Goal: Information Seeking & Learning: Learn about a topic

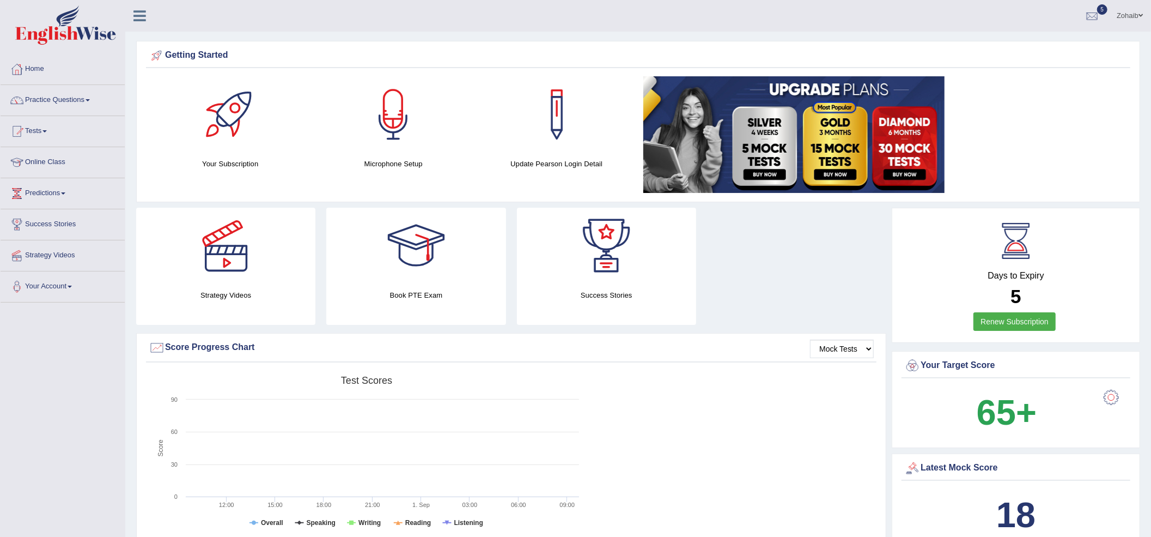
click at [75, 105] on link "Practice Questions" at bounding box center [63, 98] width 124 height 27
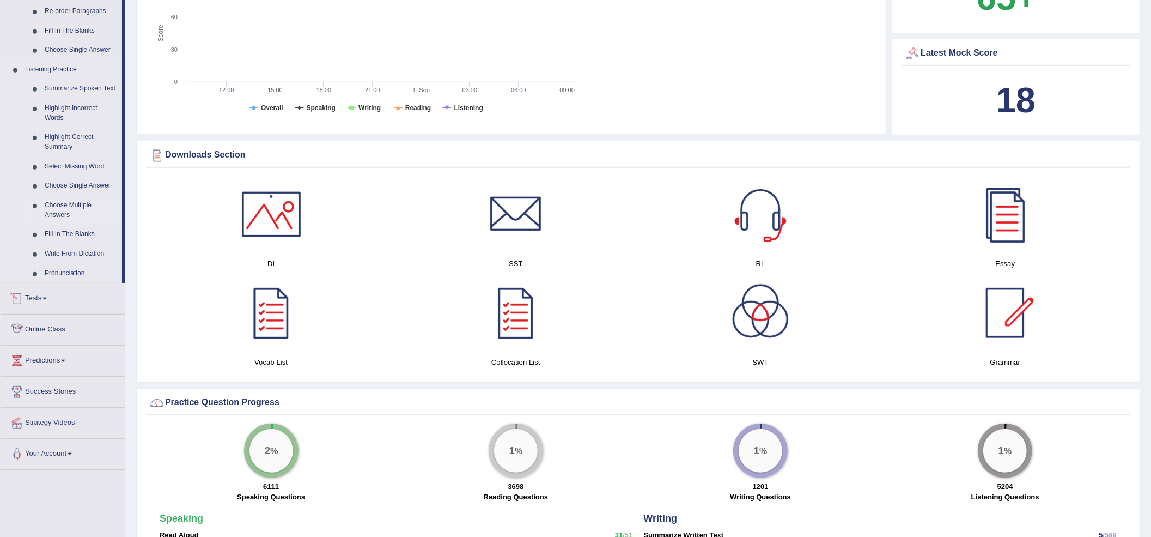
scroll to position [390, 0]
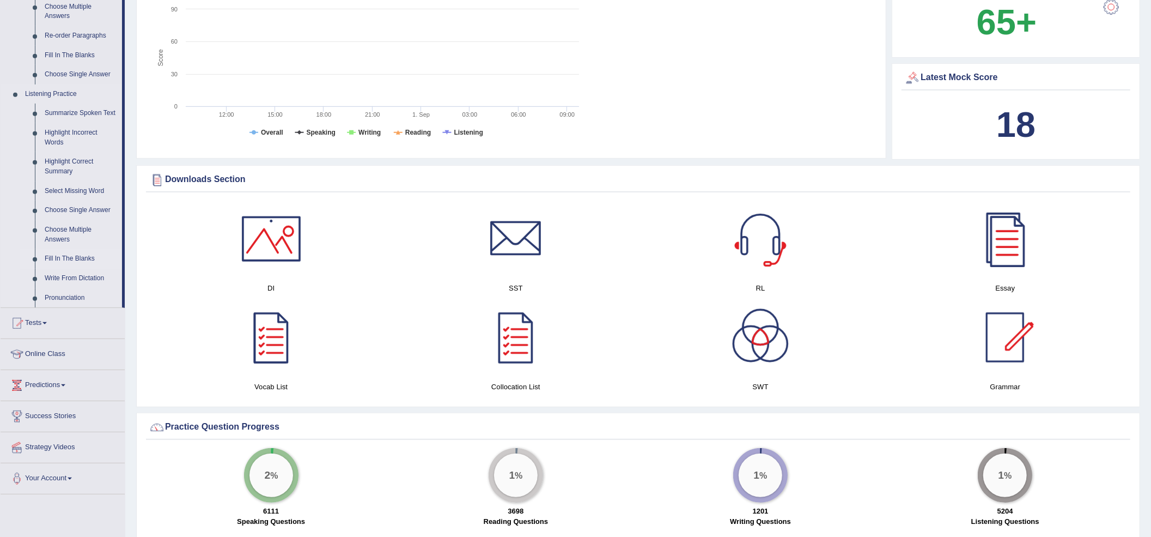
click at [86, 253] on link "Fill In The Blanks" at bounding box center [81, 259] width 82 height 20
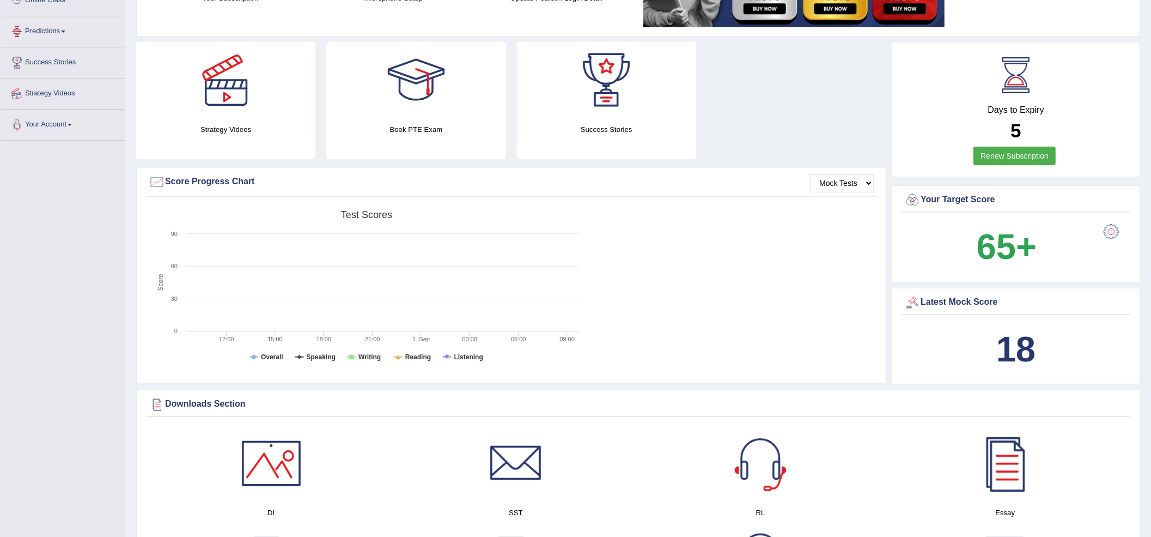
scroll to position [174, 0]
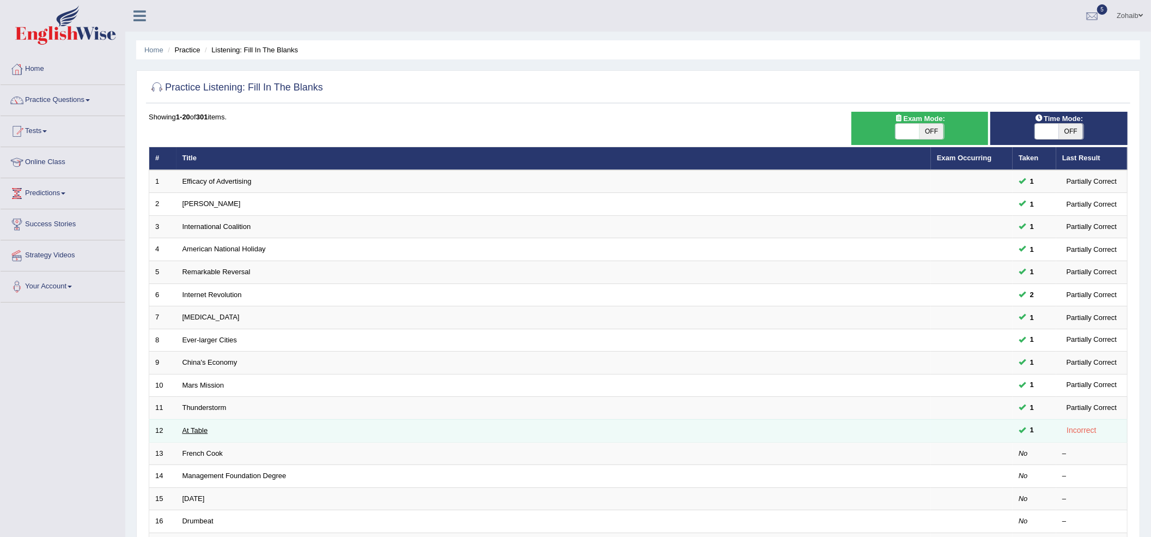
click at [188, 431] on link "At Table" at bounding box center [196, 430] width 26 height 8
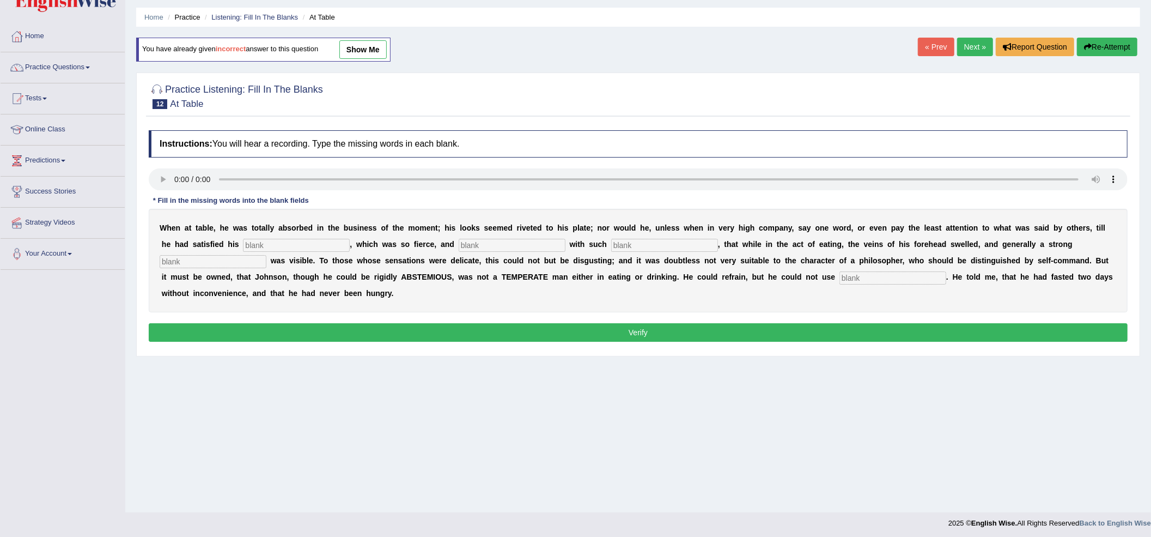
scroll to position [35, 0]
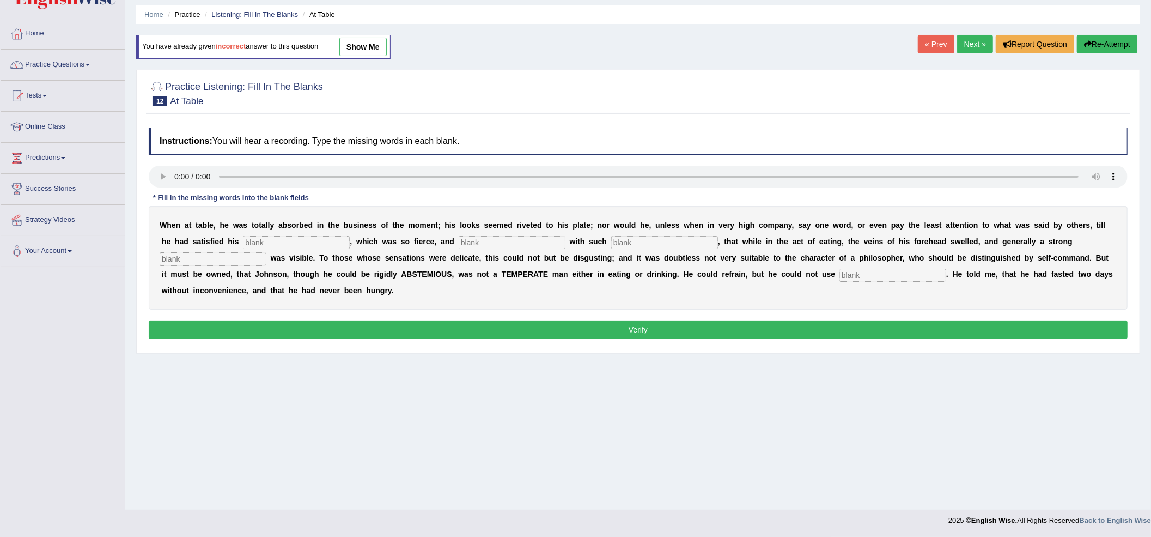
click at [518, 239] on input "text" at bounding box center [512, 242] width 107 height 13
click at [627, 245] on input "text" at bounding box center [664, 242] width 107 height 13
click at [914, 276] on input "text" at bounding box center [893, 275] width 107 height 13
type input "moderately"
click at [484, 245] on input "text" at bounding box center [512, 242] width 107 height 13
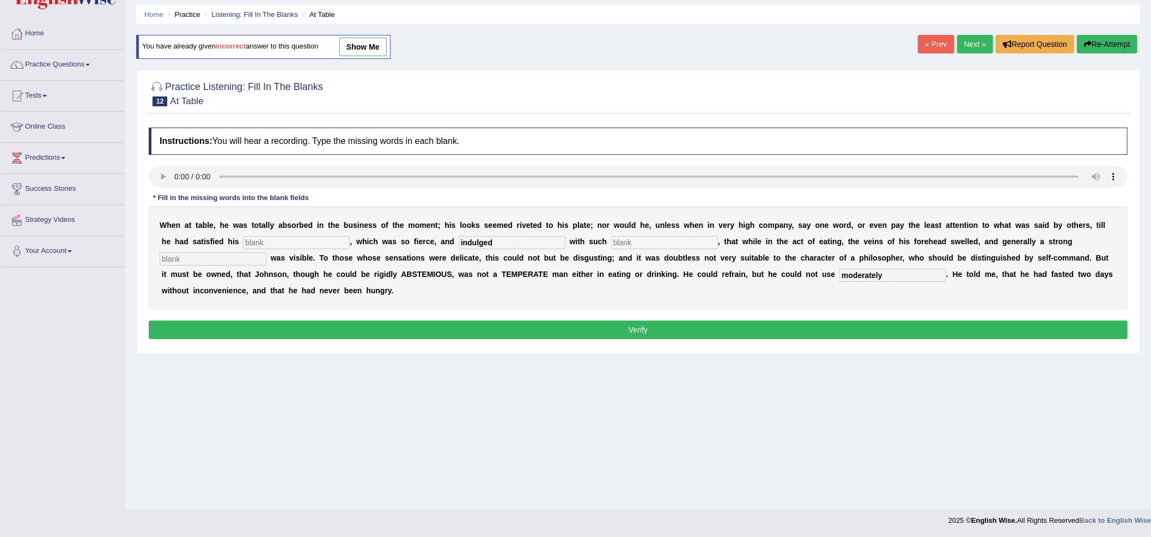
type input "indulged"
click at [654, 245] on input "text" at bounding box center [664, 242] width 107 height 13
type input "intenses"
click at [338, 243] on input "text" at bounding box center [296, 242] width 107 height 13
type input "f"
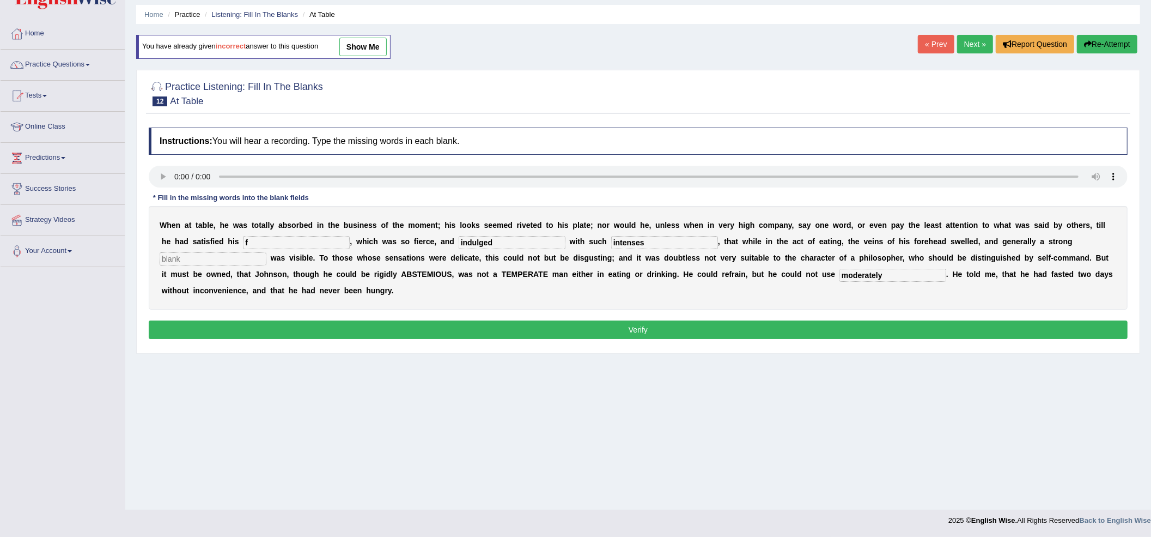
click at [258, 257] on input "text" at bounding box center [213, 258] width 107 height 13
type input "f"
click at [304, 328] on button "Verify" at bounding box center [638, 329] width 979 height 19
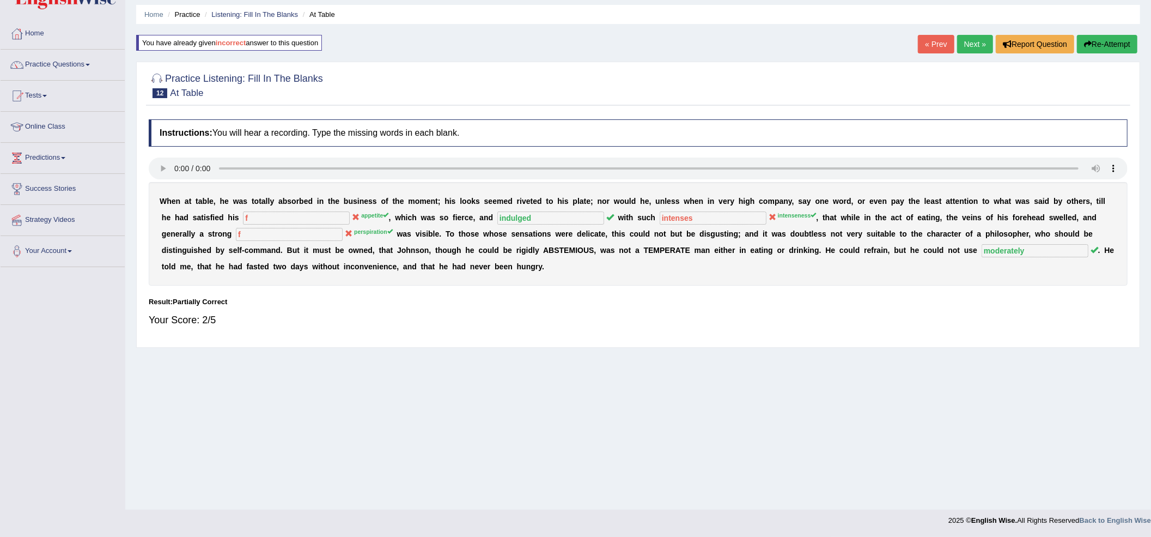
click at [975, 48] on link "Next »" at bounding box center [975, 44] width 36 height 19
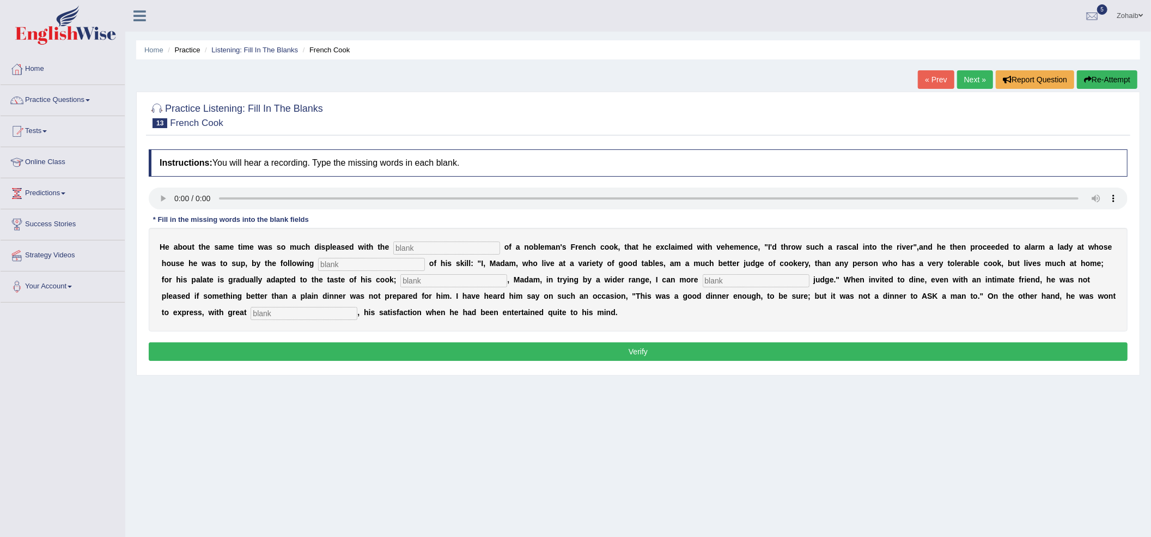
click at [1126, 83] on button "Re-Attempt" at bounding box center [1107, 79] width 60 height 19
click at [280, 315] on input "text" at bounding box center [304, 313] width 107 height 13
type input "greet"
click at [466, 243] on input "text" at bounding box center [446, 247] width 107 height 13
type input "performances"
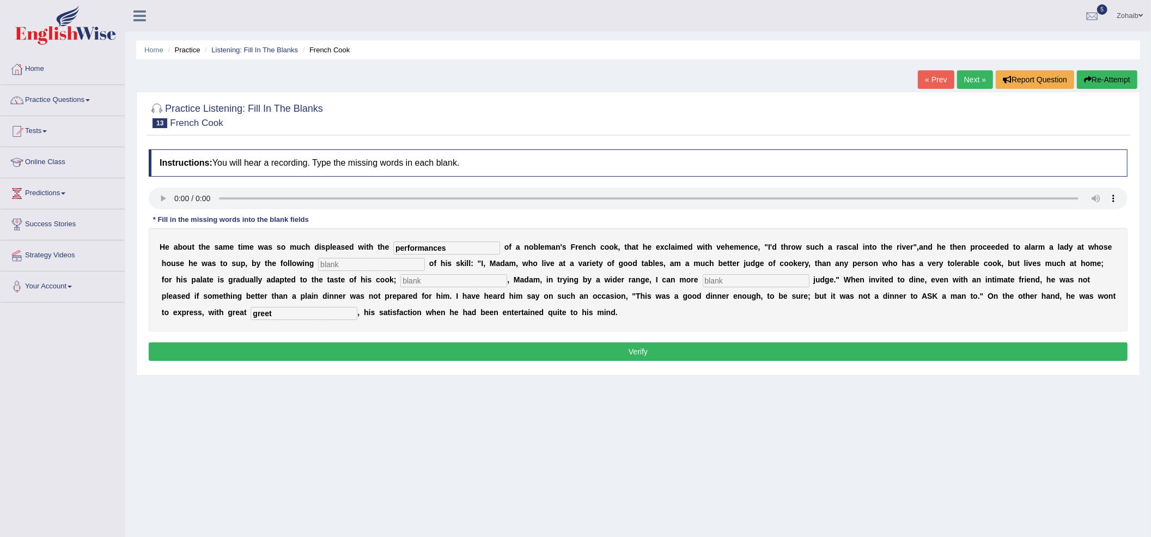
click at [338, 269] on input "text" at bounding box center [371, 264] width 107 height 13
type input "menofest"
click at [439, 284] on input "text" at bounding box center [454, 280] width 107 height 13
type input "wheres"
click at [799, 280] on input "text" at bounding box center [756, 280] width 107 height 13
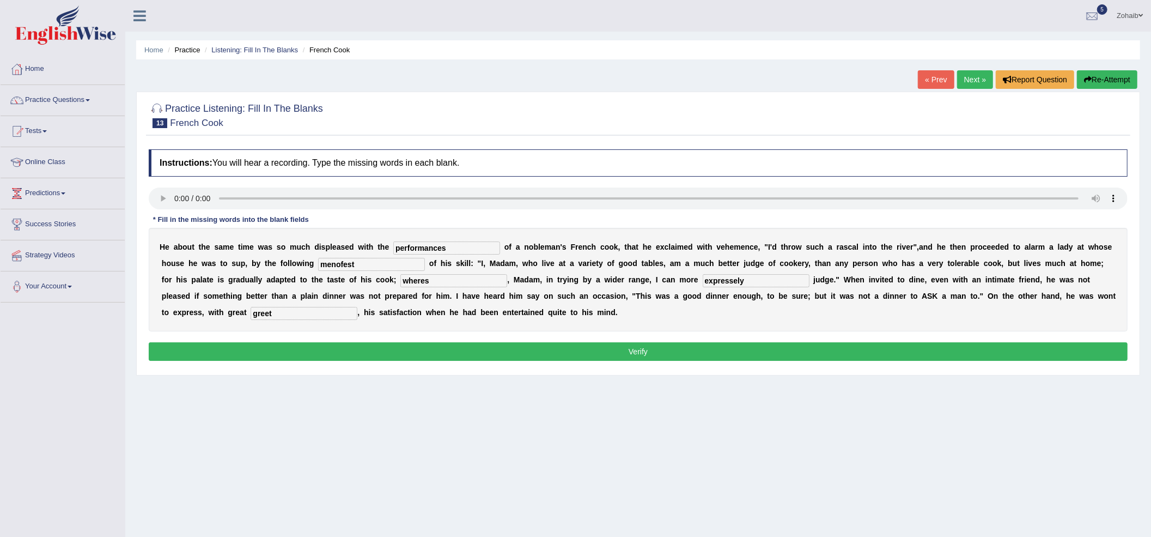
type input "expressely"
click at [495, 344] on button "Verify" at bounding box center [638, 351] width 979 height 19
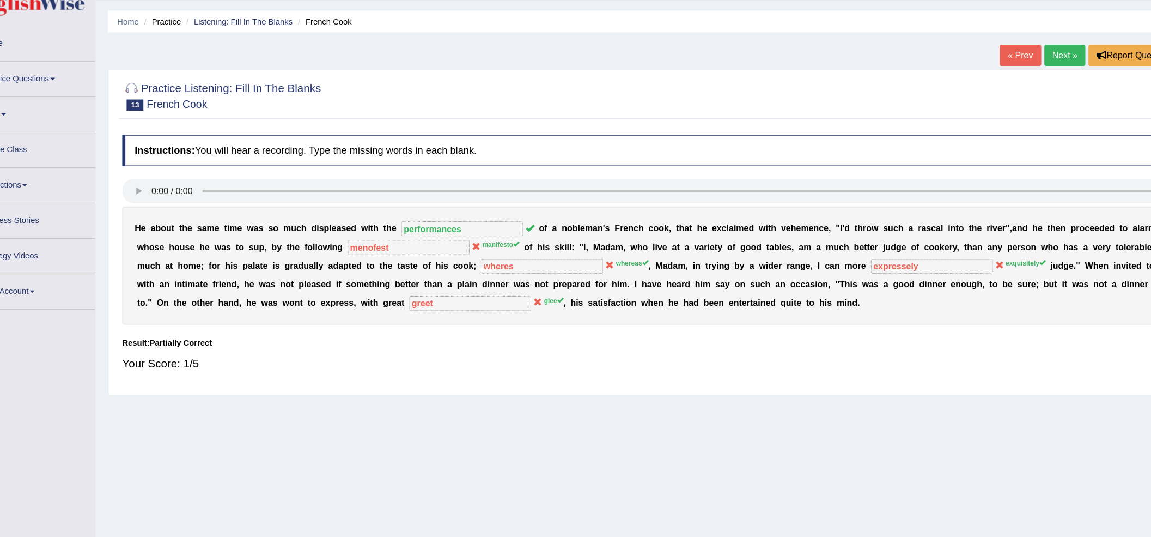
scroll to position [1, 0]
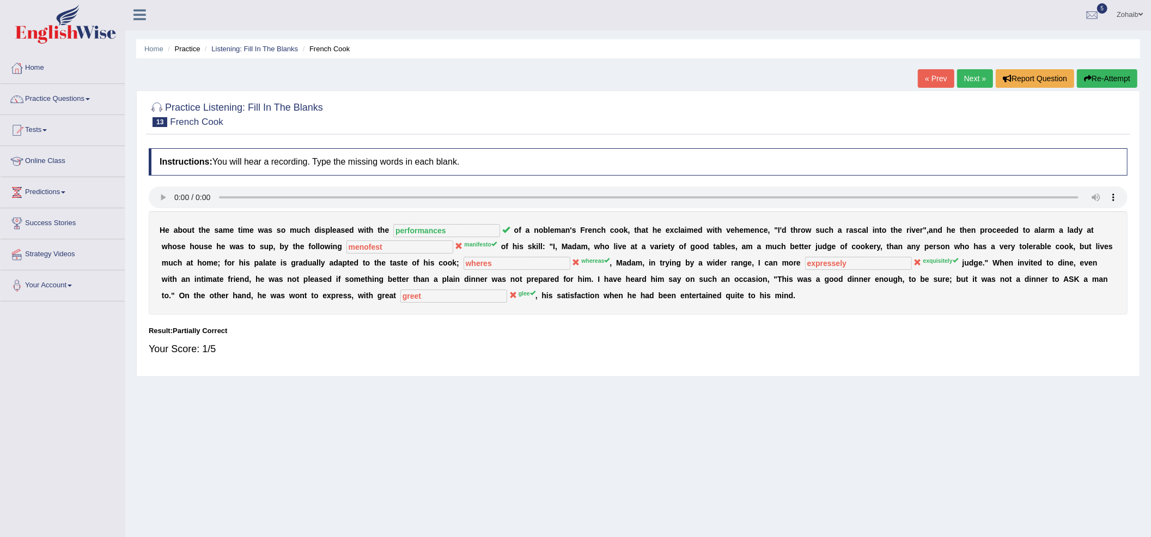
click at [1105, 79] on button "Re-Attempt" at bounding box center [1107, 78] width 60 height 19
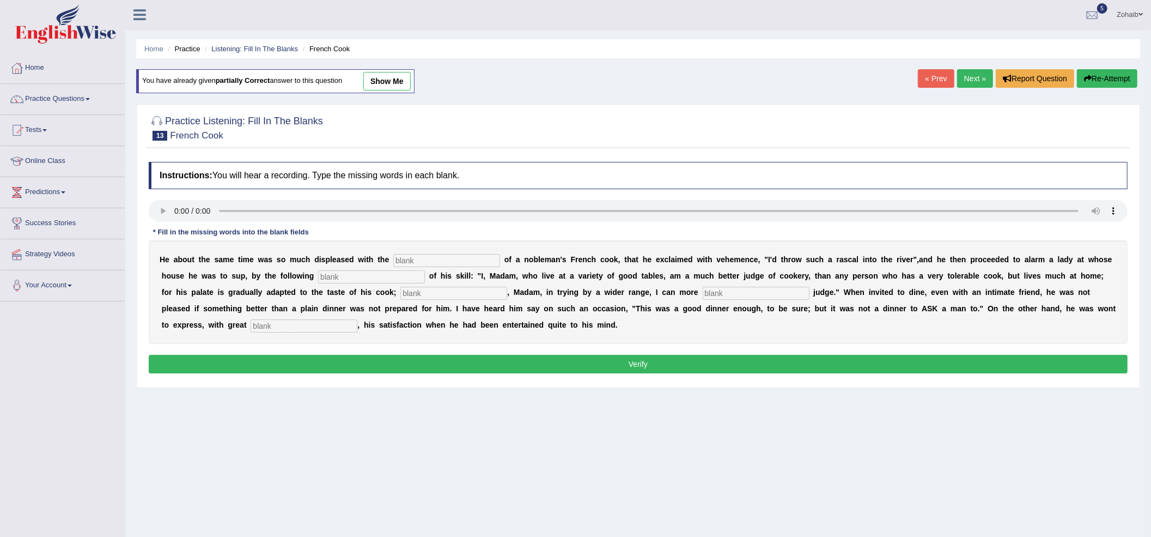
click at [398, 278] on input "text" at bounding box center [371, 276] width 107 height 13
type input "manifesto"
click at [301, 325] on input "text" at bounding box center [304, 325] width 107 height 13
type input "glee"
click at [481, 257] on input "text" at bounding box center [446, 260] width 107 height 13
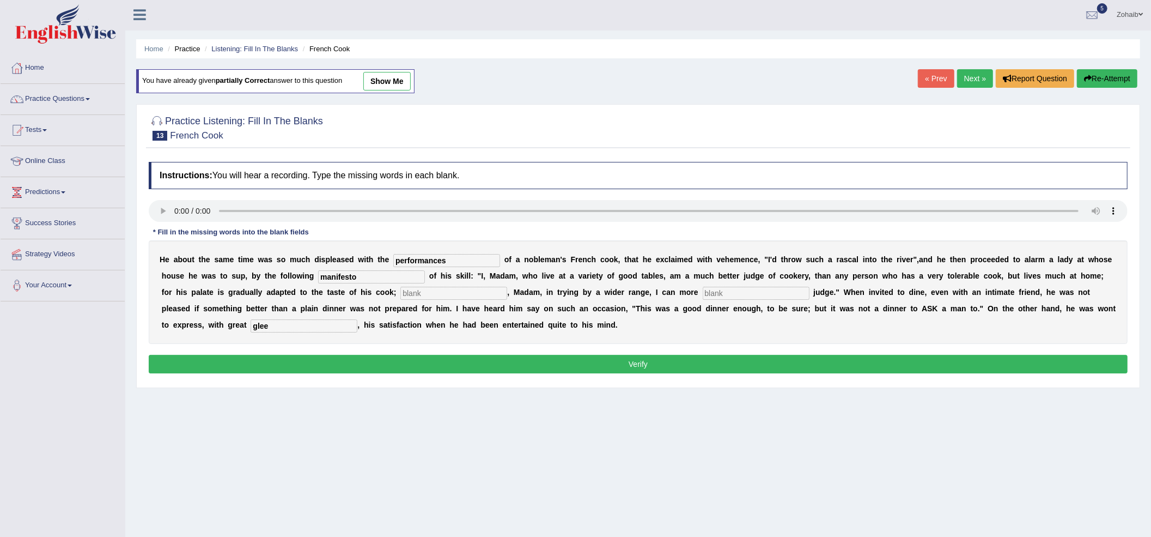
type input "performances"
click at [451, 291] on input "text" at bounding box center [454, 293] width 107 height 13
type input "wheress"
click at [431, 357] on button "Verify" at bounding box center [638, 364] width 979 height 19
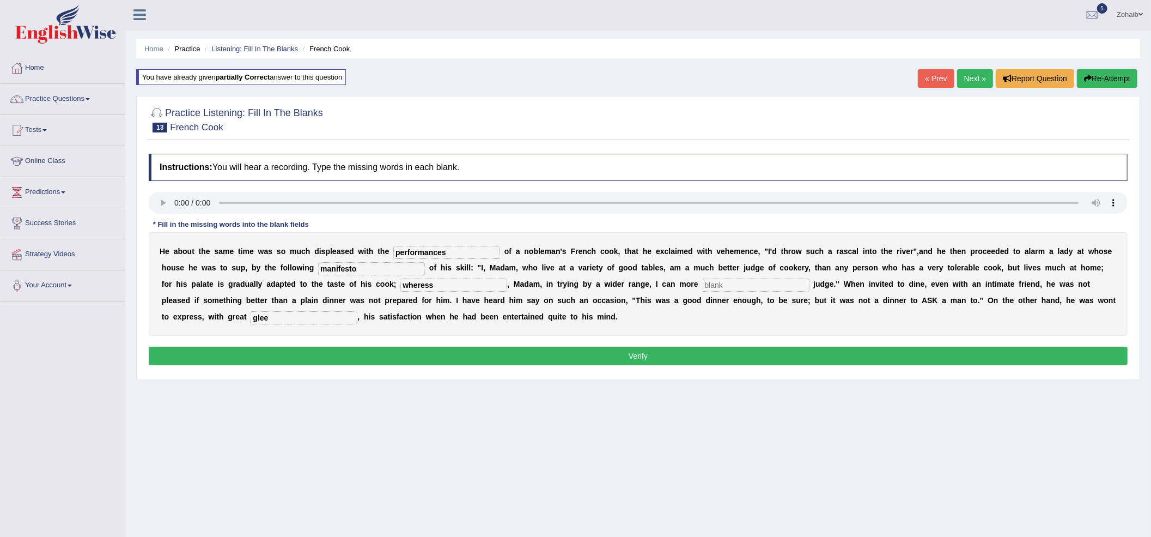
click at [744, 286] on input "text" at bounding box center [756, 284] width 107 height 13
type input "d"
click at [666, 353] on button "Verify" at bounding box center [638, 356] width 979 height 19
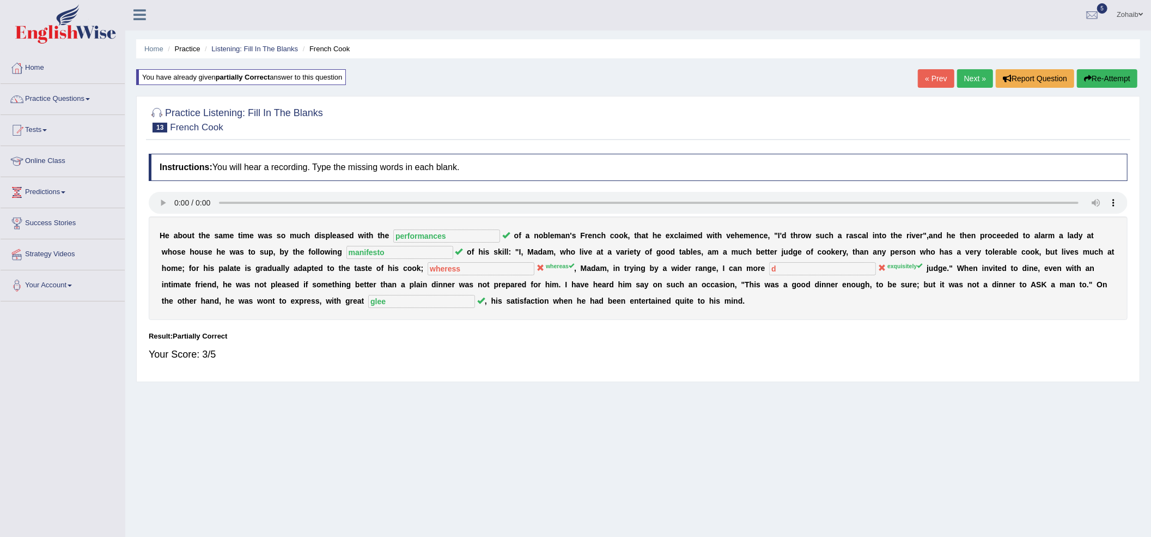
drag, startPoint x: 965, startPoint y: 275, endPoint x: 962, endPoint y: 83, distance: 191.8
click at [962, 83] on link "Next »" at bounding box center [975, 78] width 36 height 19
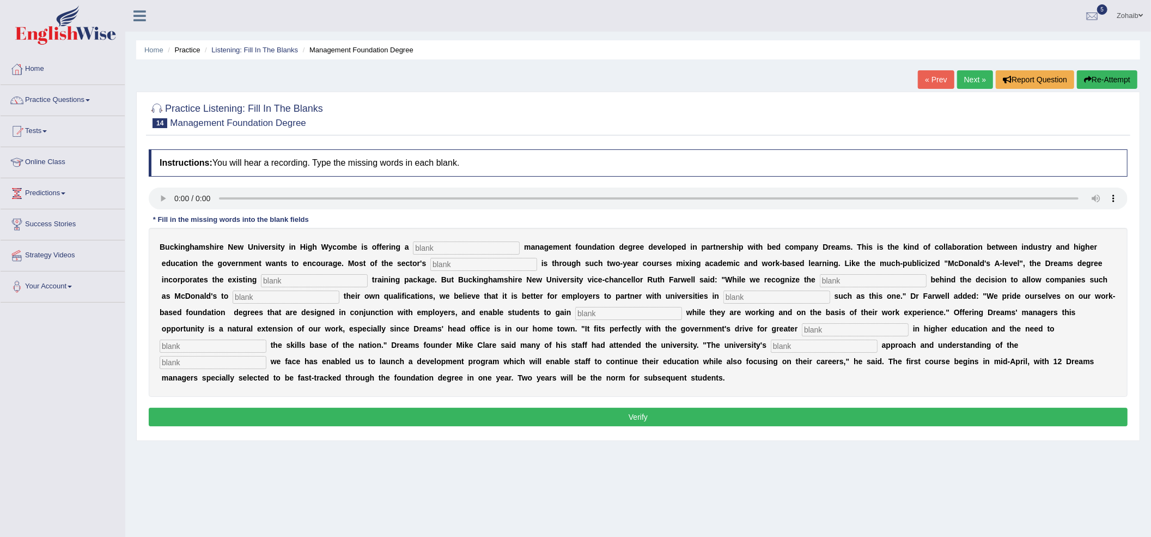
click at [269, 293] on input "text" at bounding box center [286, 296] width 107 height 13
click at [458, 245] on input "text" at bounding box center [466, 247] width 107 height 13
type input "retail"
click at [499, 270] on input "text" at bounding box center [484, 264] width 107 height 13
type input "expenssion"
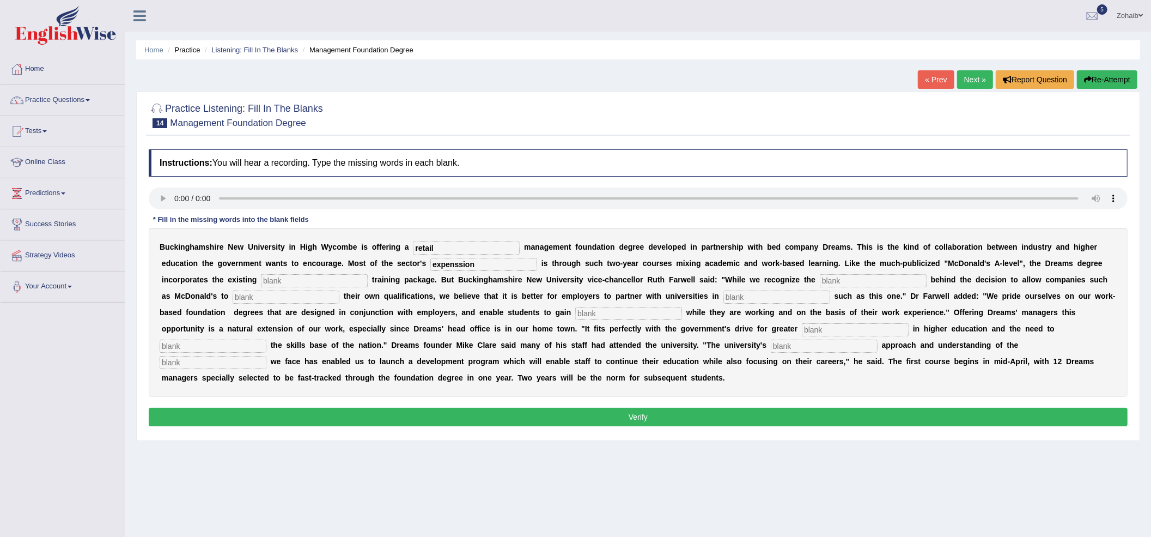
drag, startPoint x: 323, startPoint y: 270, endPoint x: 315, endPoint y: 290, distance: 21.0
click at [317, 282] on div "B u c k i n g h a m s h i r e N e w U n i v e r s i t y i n H i g h W y c o m b…" at bounding box center [638, 312] width 979 height 169
click at [315, 288] on div "B u c k i n g h a m s h i r e N e w U n i v e r s i t y i n H i g h W y c o m b…" at bounding box center [638, 312] width 979 height 169
click at [320, 273] on div "B u c k i n g h a m s h i r e N e w U n i v e r s i t y i n H i g h W y c o m b…" at bounding box center [638, 312] width 979 height 169
click at [324, 288] on div "B u c k i n g h a m s h i r e N e w U n i v e r s i t y i n H i g h W y c o m b…" at bounding box center [638, 312] width 979 height 169
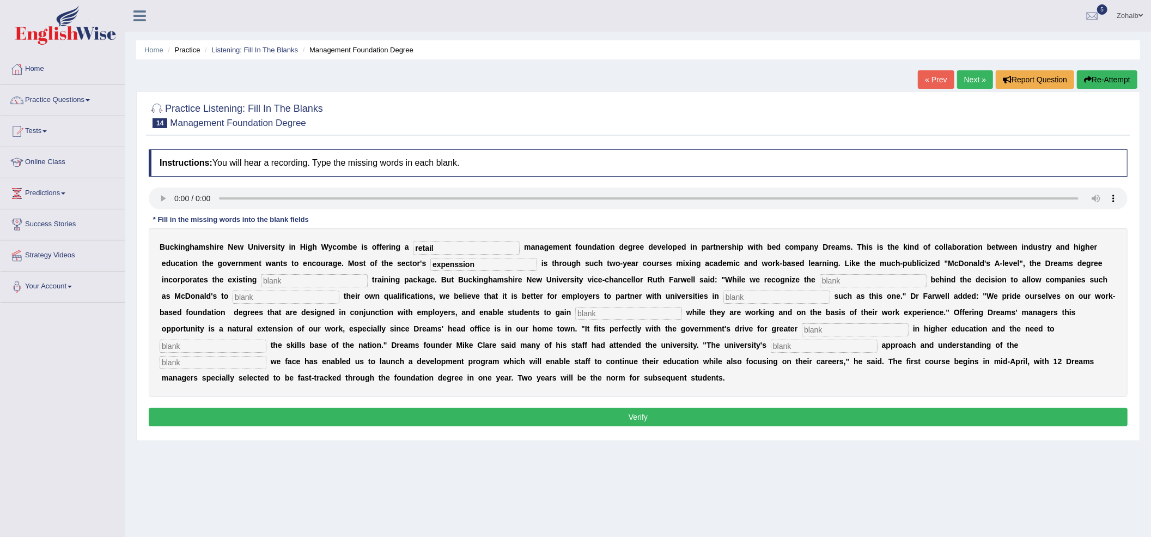
click at [341, 277] on input "text" at bounding box center [314, 280] width 107 height 13
type input "company"
click at [840, 278] on input "text" at bounding box center [873, 280] width 107 height 13
type input "impitize"
click at [776, 296] on input "text" at bounding box center [777, 296] width 107 height 13
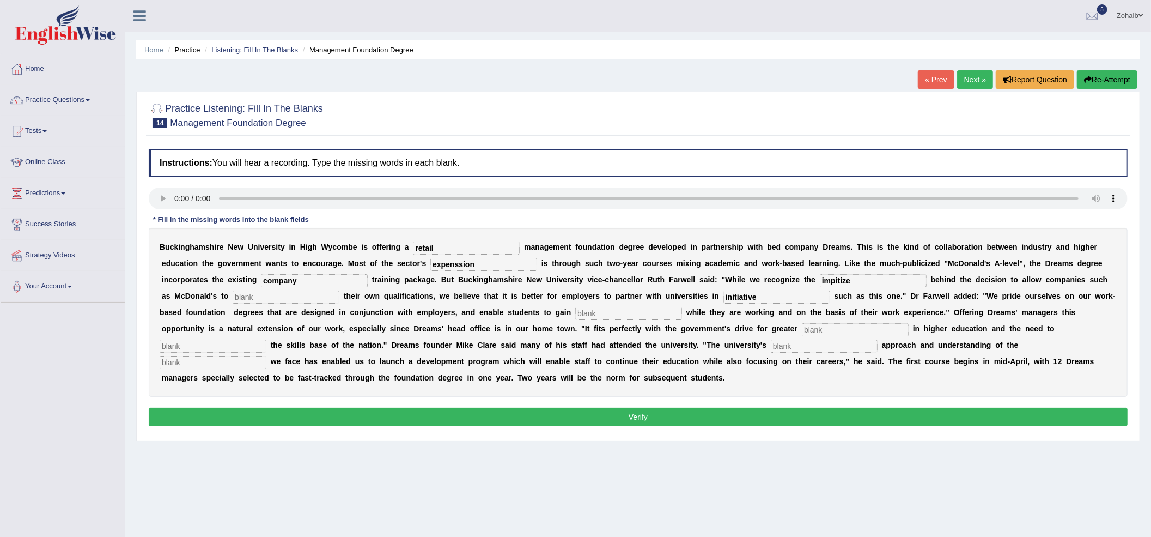
type input "initiative"
click at [646, 315] on input "text" at bounding box center [628, 313] width 107 height 13
type input "qualifications"
click at [827, 342] on input "text" at bounding box center [824, 345] width 107 height 13
type input "participation"
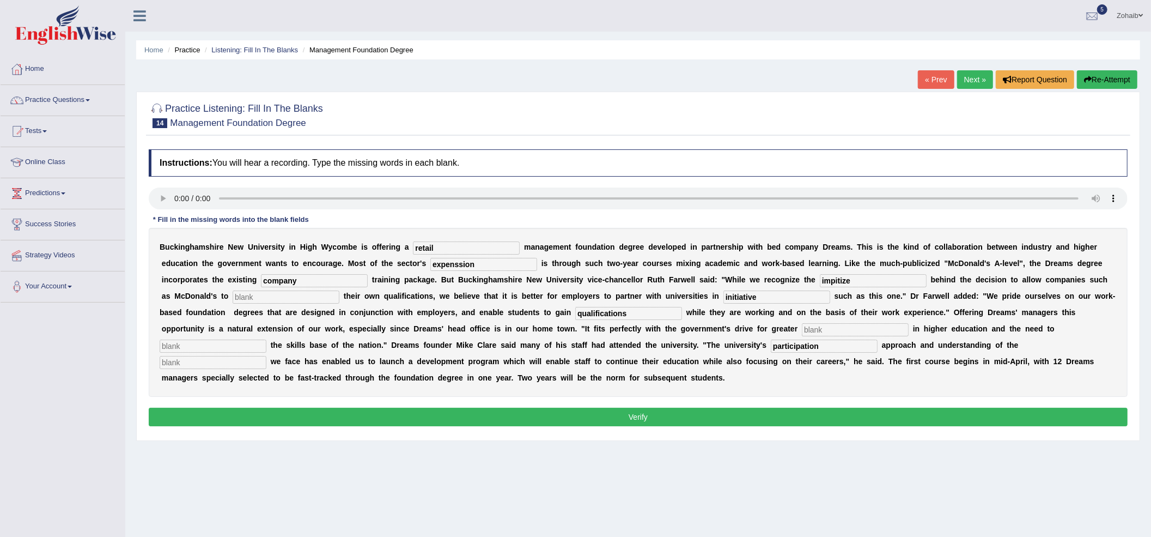
click at [831, 328] on input "text" at bounding box center [855, 329] width 107 height 13
type input "participation"
click at [257, 349] on input "text" at bounding box center [213, 345] width 107 height 13
type input "enhance"
click at [826, 348] on input "participation" at bounding box center [824, 345] width 107 height 13
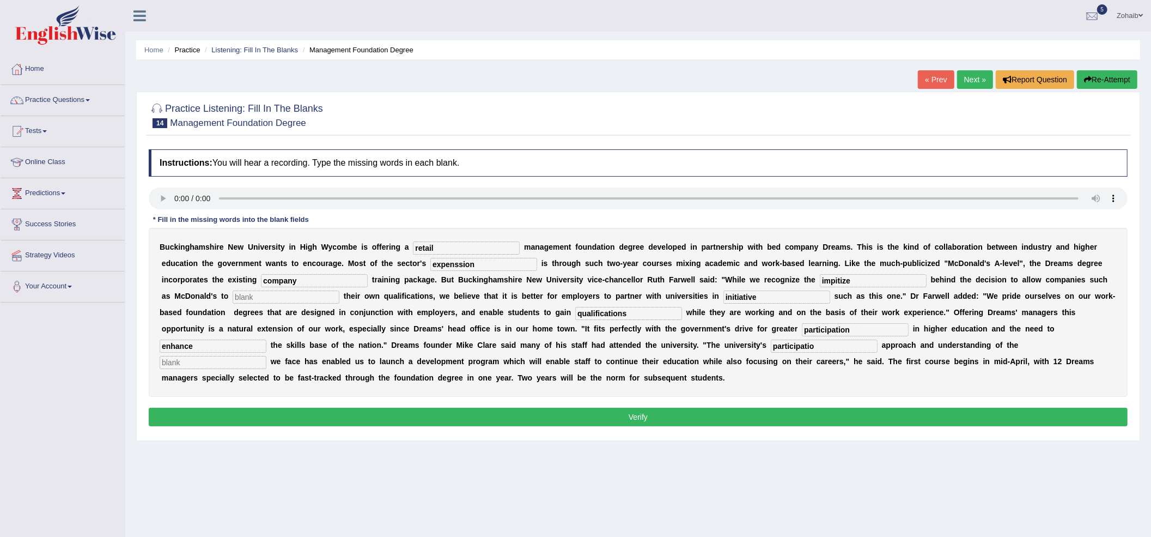
click at [827, 348] on input "participatio" at bounding box center [824, 345] width 107 height 13
type input "p"
type input "pragmative"
click at [256, 362] on input "text" at bounding box center [213, 362] width 107 height 13
type input "k"
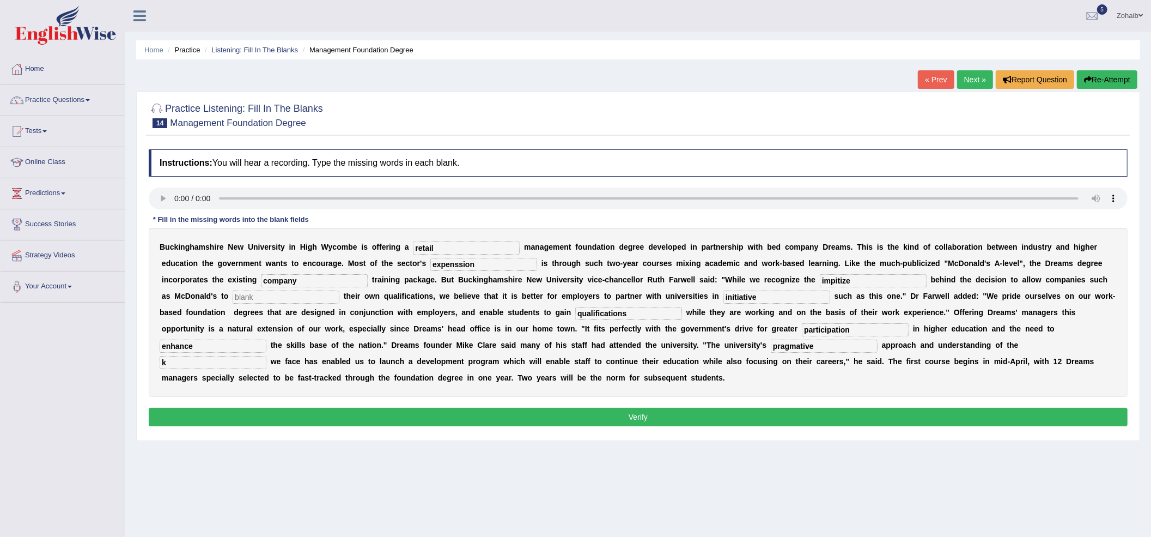
click at [392, 413] on button "Verify" at bounding box center [638, 417] width 979 height 19
click at [299, 295] on input "text" at bounding box center [286, 296] width 107 height 13
type input "i"
click at [401, 403] on div "Instructions: You will hear a recording. Type the missing words in each blank. …" at bounding box center [638, 289] width 985 height 291
click at [400, 405] on div "Instructions: You will hear a recording. Type the missing words in each blank. …" at bounding box center [638, 289] width 985 height 291
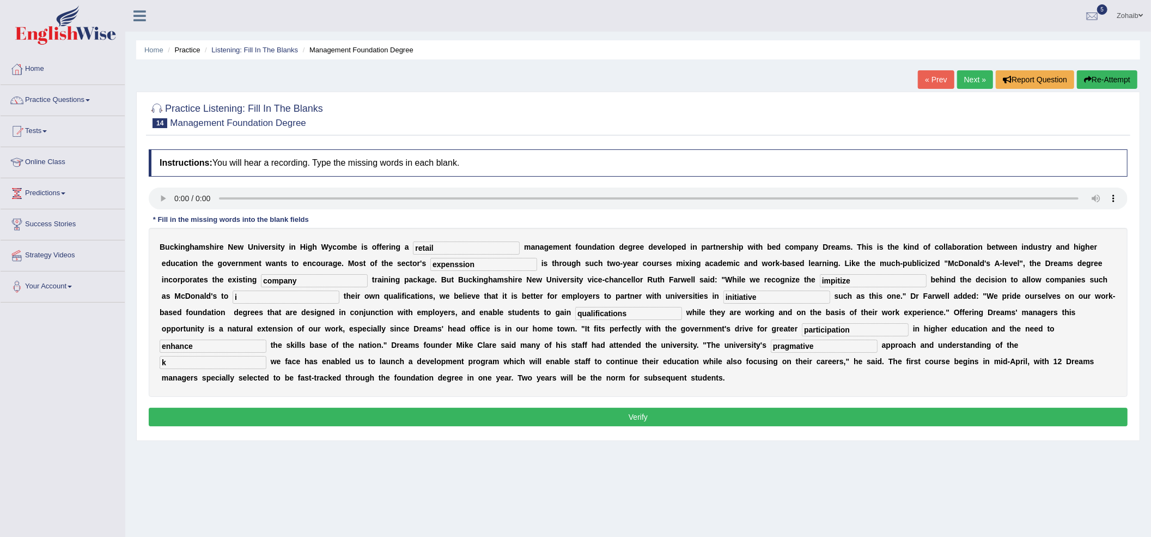
click at [397, 413] on button "Verify" at bounding box center [638, 417] width 979 height 19
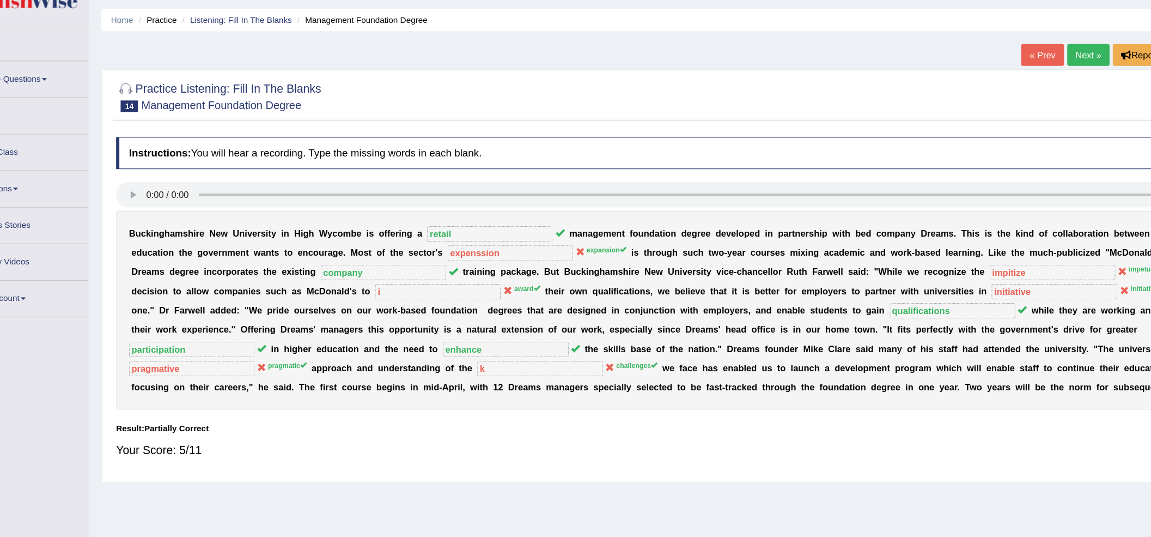
scroll to position [7, 0]
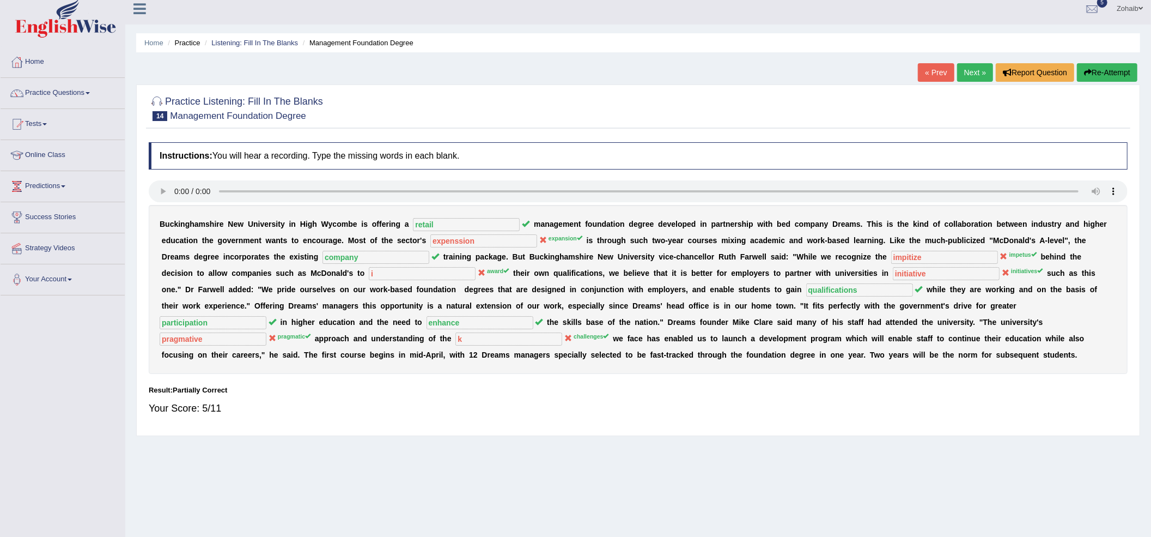
click at [943, 69] on link "« Prev" at bounding box center [936, 72] width 36 height 19
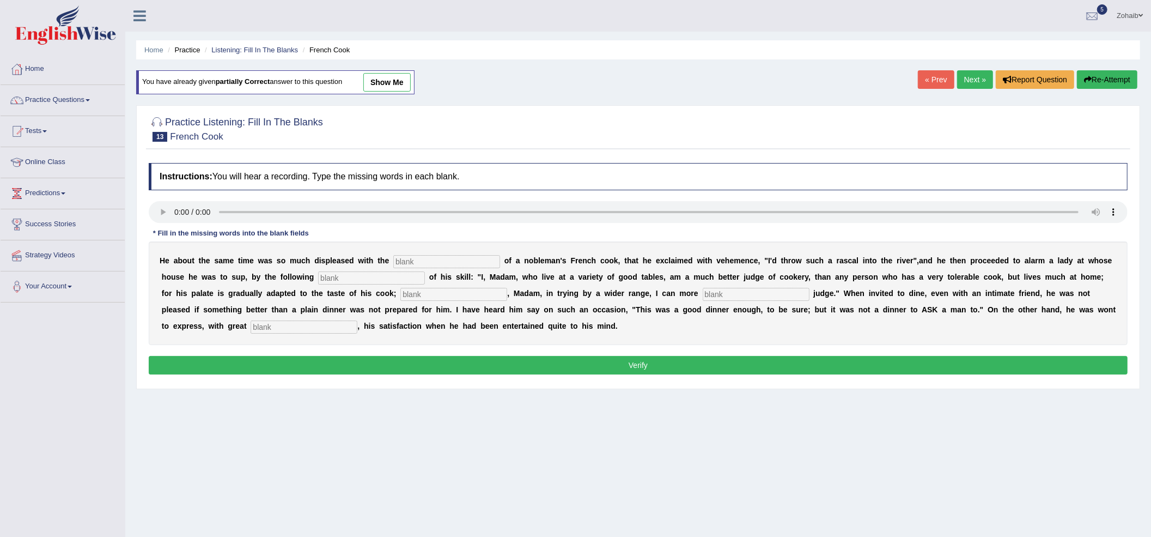
click at [452, 292] on input "text" at bounding box center [454, 294] width 107 height 13
type input "whereass"
click at [384, 378] on div "Instructions: You will hear a recording. Type the missing words in each blank. …" at bounding box center [638, 270] width 985 height 226
click at [388, 374] on button "Verify" at bounding box center [638, 365] width 979 height 19
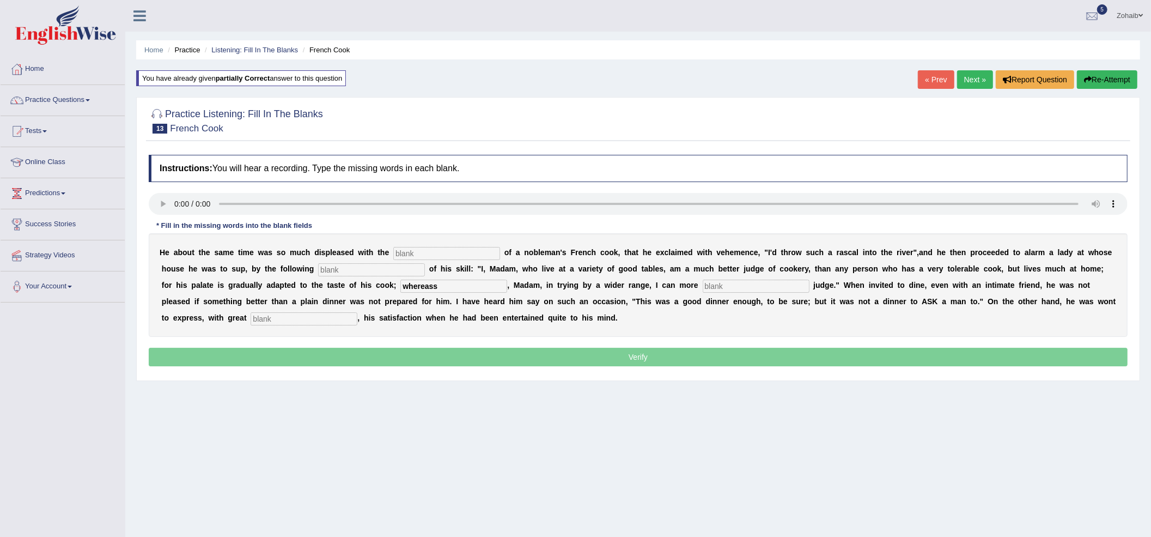
click at [349, 314] on input "text" at bounding box center [304, 318] width 107 height 13
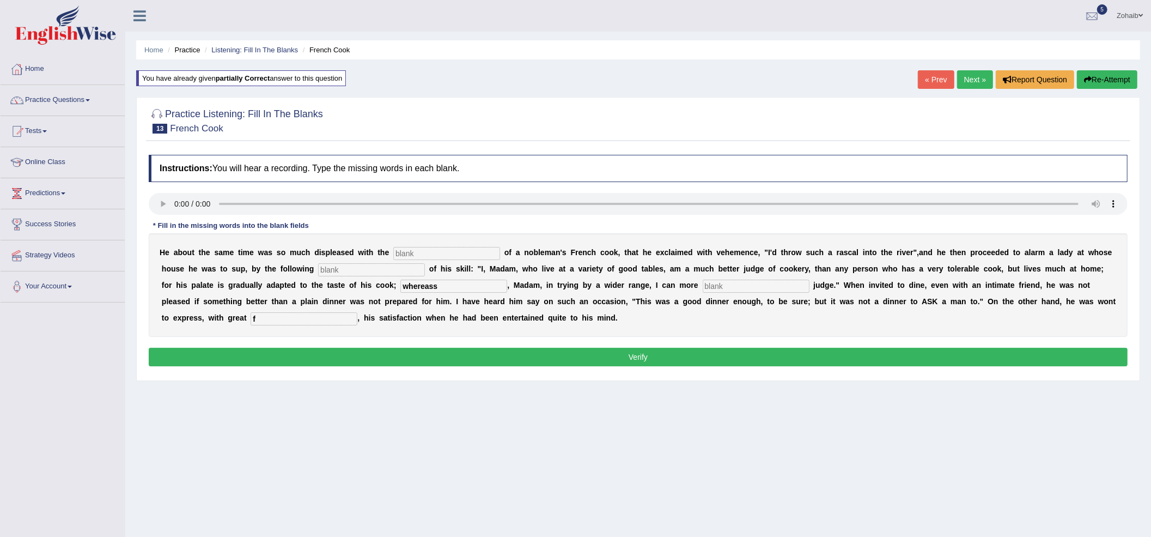
type input "f"
click at [381, 271] on input "text" at bounding box center [371, 269] width 107 height 13
type input "f"
drag, startPoint x: 410, startPoint y: 255, endPoint x: 458, endPoint y: 287, distance: 57.4
click at [413, 262] on div "H e a b o u t t h e s a m e t i m e w a s s o m u c h d i s p l e a s e d w i t…" at bounding box center [638, 285] width 979 height 104
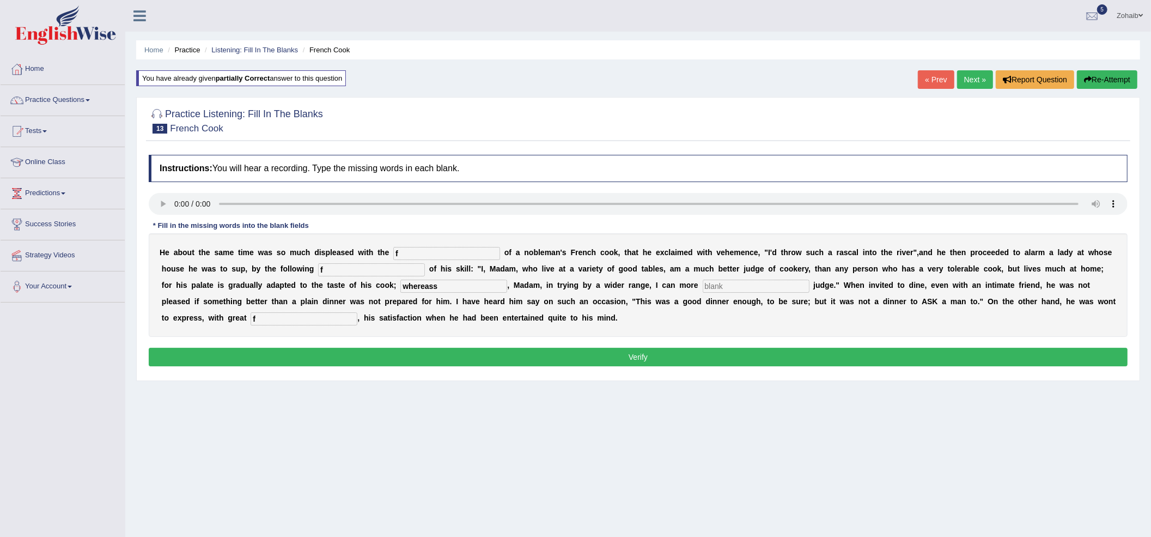
type input "f"
click at [755, 288] on input "text" at bounding box center [756, 286] width 107 height 13
type input "f"
click at [635, 362] on button "Verify" at bounding box center [638, 357] width 979 height 19
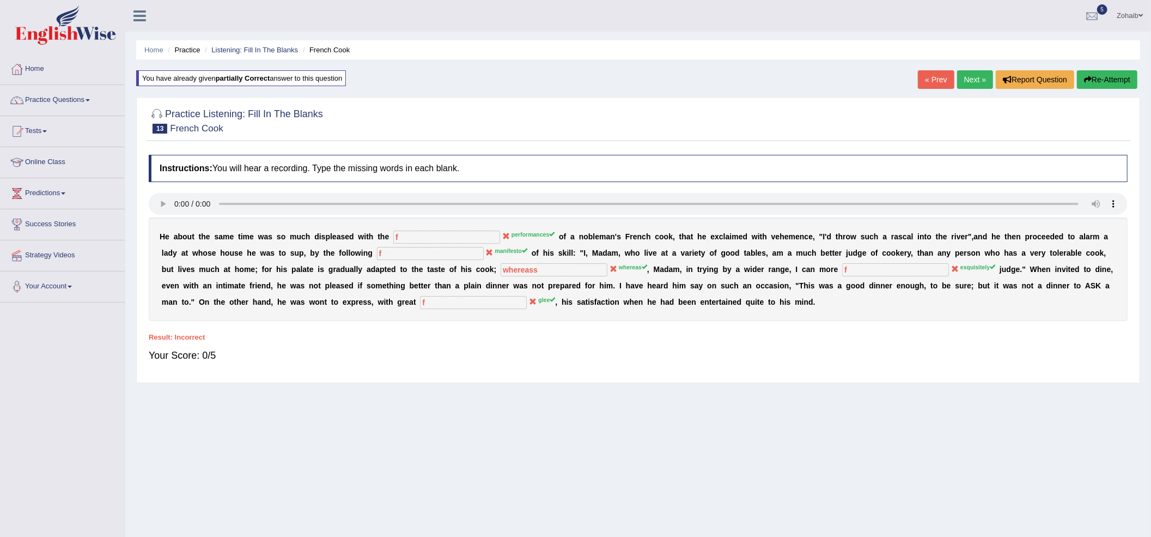
click at [974, 72] on link "Next »" at bounding box center [975, 79] width 36 height 19
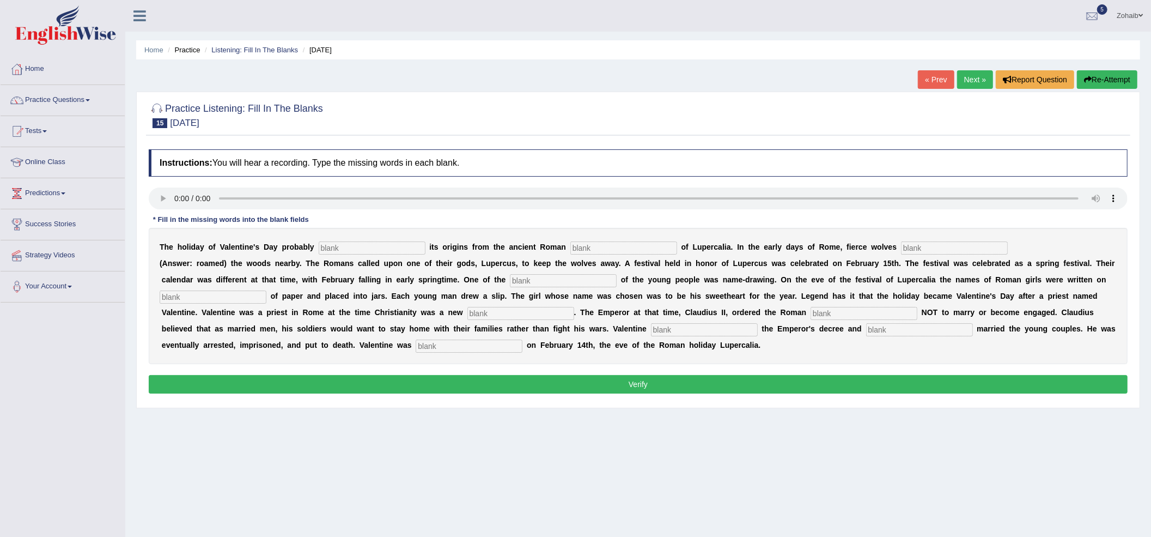
click at [502, 342] on input "text" at bounding box center [469, 345] width 107 height 13
type input "behaded"
click at [888, 328] on input "text" at bounding box center [919, 329] width 107 height 13
type input "secrately"
click at [345, 253] on input "text" at bounding box center [372, 247] width 107 height 13
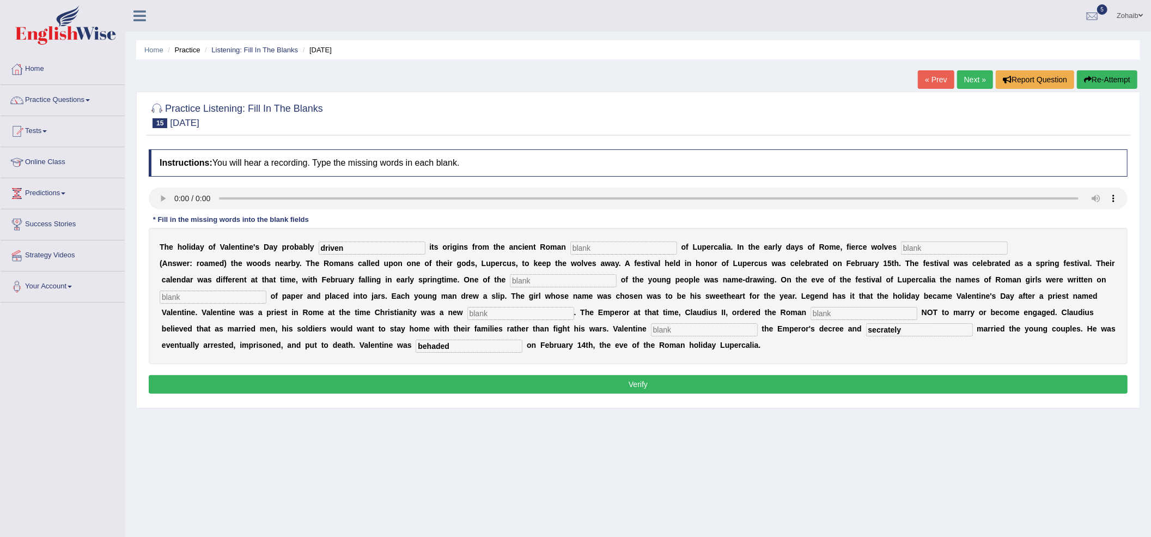
type input "driven"
click at [618, 254] on input "text" at bounding box center [624, 247] width 107 height 13
type input "feast"
click at [537, 280] on input "text" at bounding box center [563, 280] width 107 height 13
click at [951, 256] on div "T h e h o l i d a y o f V a l e n t i n e ' s D a y p r o b a b l y driven i t …" at bounding box center [638, 296] width 979 height 136
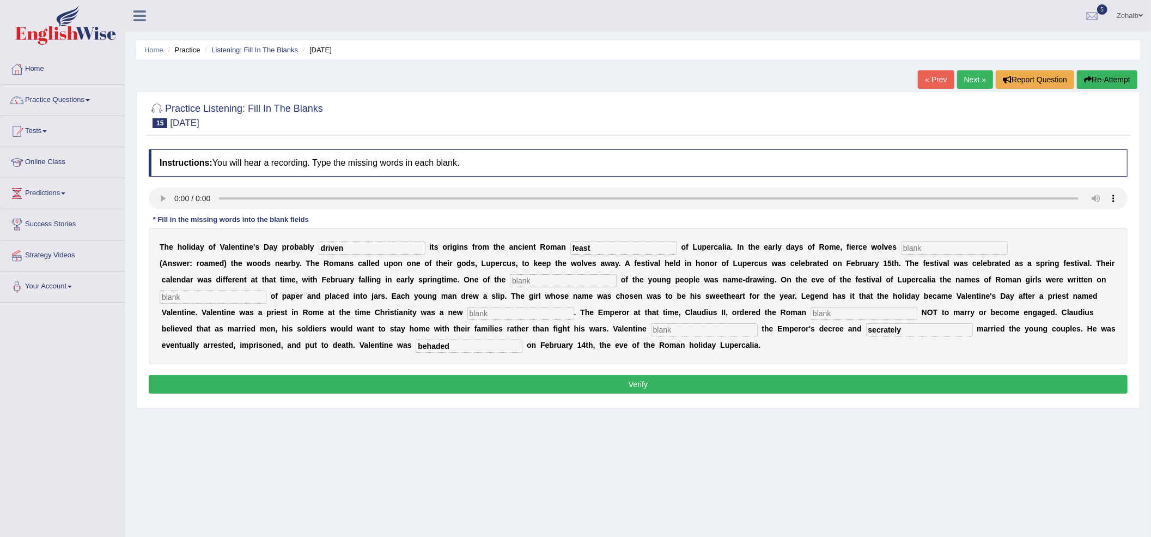
drag, startPoint x: 951, startPoint y: 256, endPoint x: 956, endPoint y: 244, distance: 13.0
click at [956, 244] on div "T h e h o l i d a y o f V a l e n t i n e ' s D a y p r o b a b l y driven i t …" at bounding box center [638, 296] width 979 height 136
click at [956, 244] on input "text" at bounding box center [954, 247] width 107 height 13
type input "roamed"
click at [563, 283] on input "text" at bounding box center [563, 280] width 107 height 13
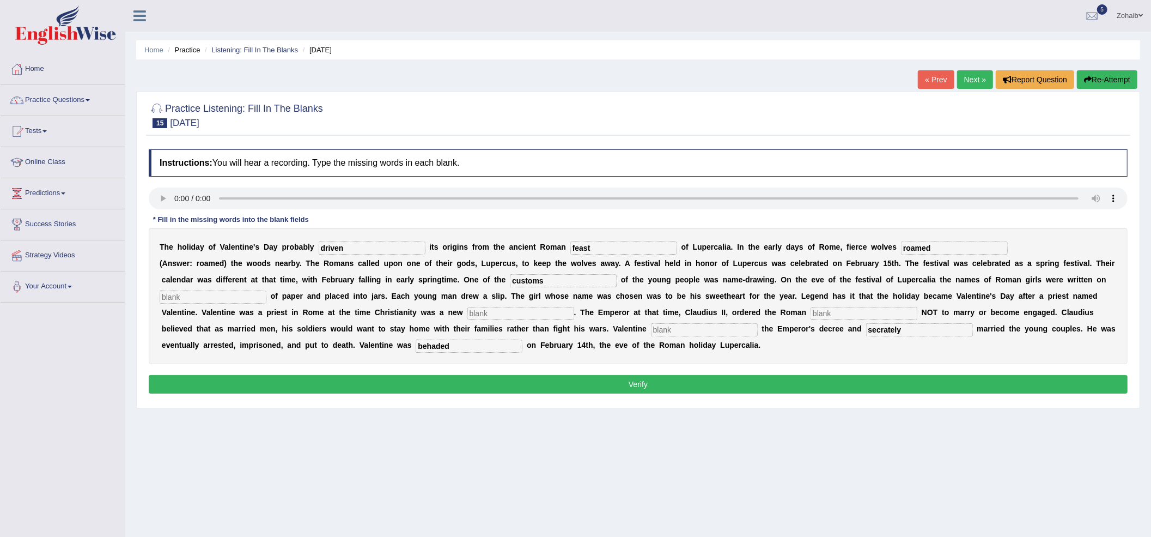
type input "customs"
click at [238, 293] on input "text" at bounding box center [213, 296] width 107 height 13
type input "splits"
click at [513, 314] on input "text" at bounding box center [521, 313] width 107 height 13
type input "religion"
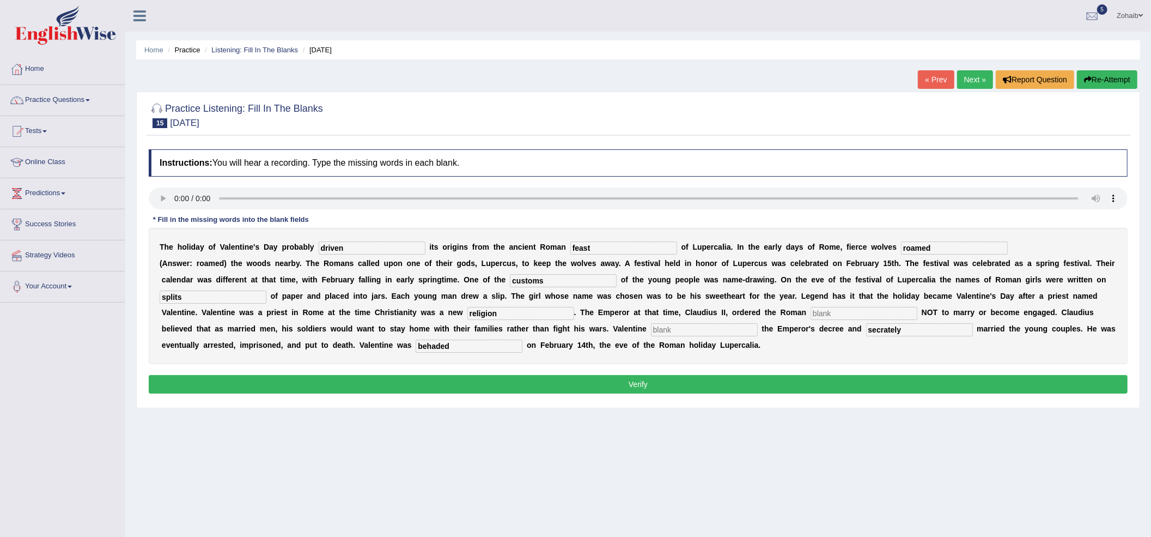
click at [838, 310] on input "text" at bounding box center [864, 313] width 107 height 13
type input "soldier"
click at [559, 388] on button "Verify" at bounding box center [638, 384] width 979 height 19
click at [710, 332] on input "text" at bounding box center [704, 329] width 107 height 13
type input "]"
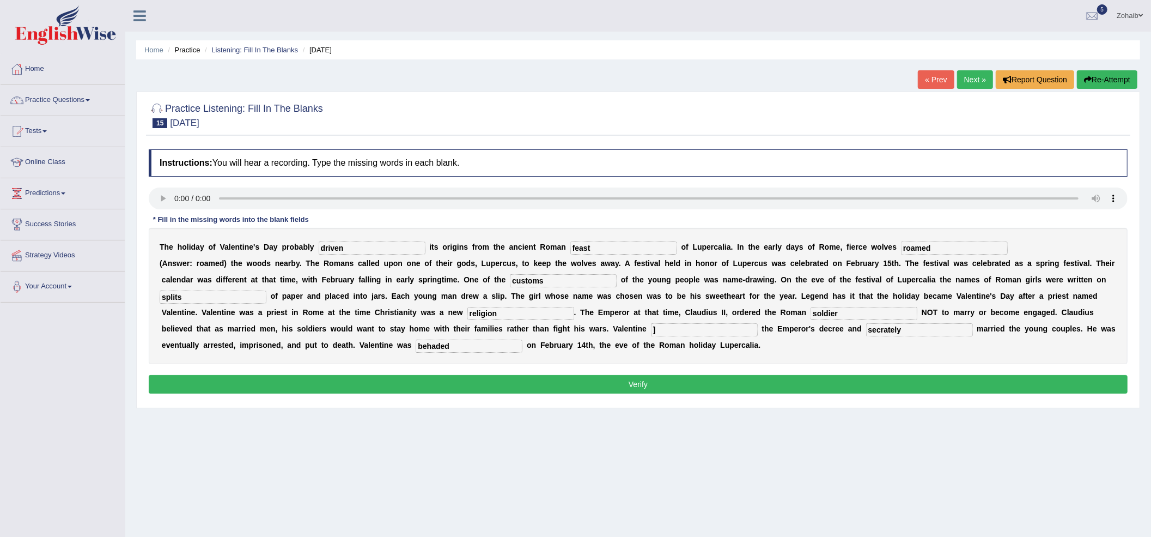
click at [327, 390] on button "Verify" at bounding box center [638, 384] width 979 height 19
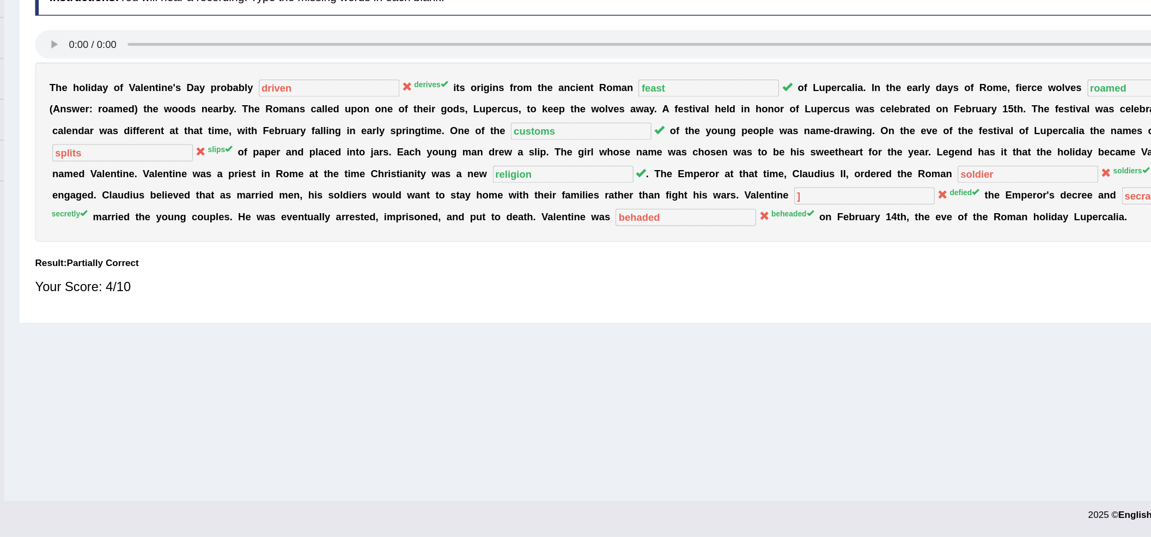
scroll to position [35, 0]
click at [611, 391] on div "Home Practice Listening: Fill In The Blanks Valentine's Day « Prev Next » Repor…" at bounding box center [638, 237] width 1026 height 545
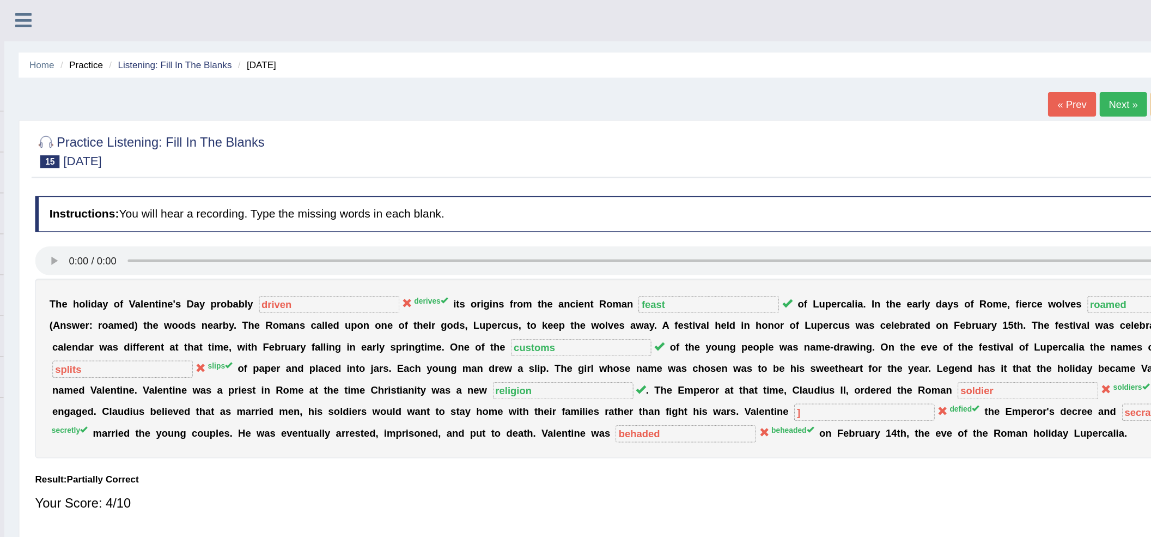
scroll to position [0, 0]
click at [978, 79] on link "Next »" at bounding box center [975, 79] width 36 height 19
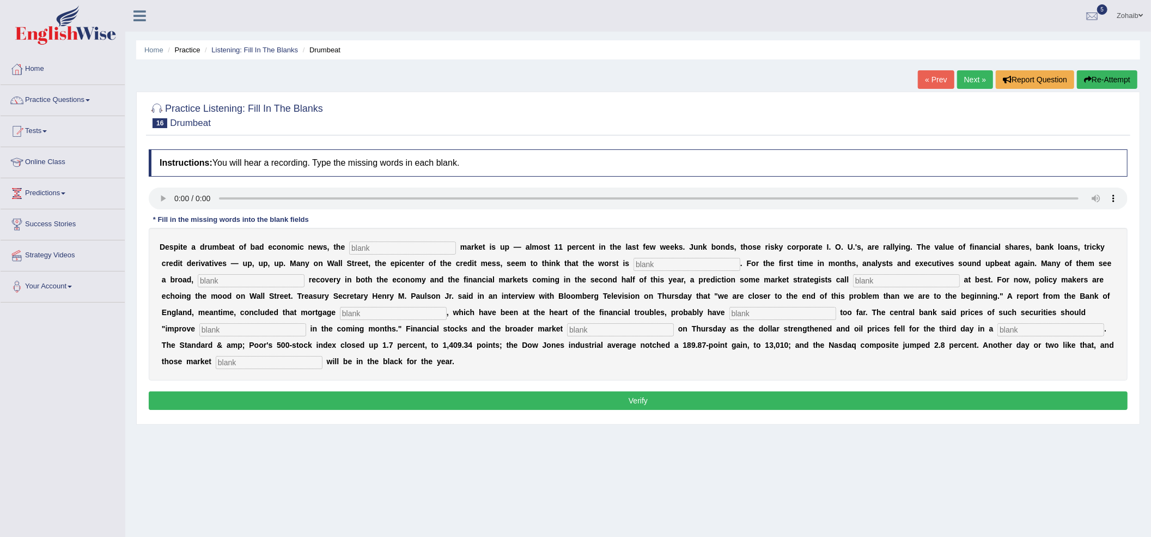
click at [417, 253] on input "text" at bounding box center [402, 247] width 107 height 13
click at [676, 269] on input "text" at bounding box center [687, 264] width 107 height 13
type input "over"
click at [225, 277] on input "text" at bounding box center [251, 280] width 107 height 13
type input "sustain"
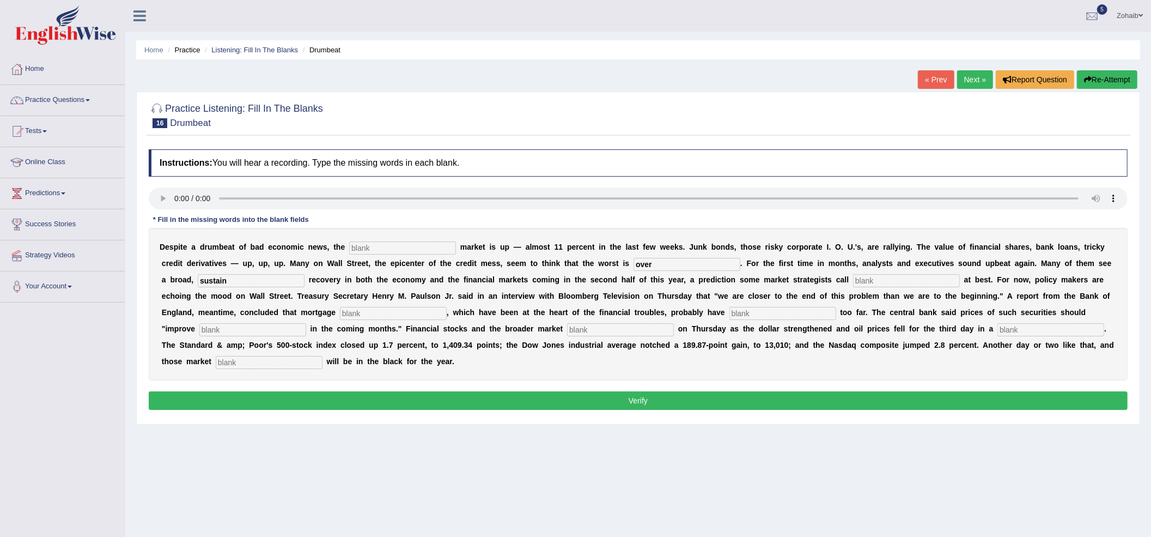
click at [866, 277] on input "text" at bounding box center [906, 280] width 107 height 13
type input "hopeful"
click at [397, 316] on input "text" at bounding box center [393, 313] width 107 height 13
type input "securitues"
click at [773, 319] on input "text" at bounding box center [783, 313] width 107 height 13
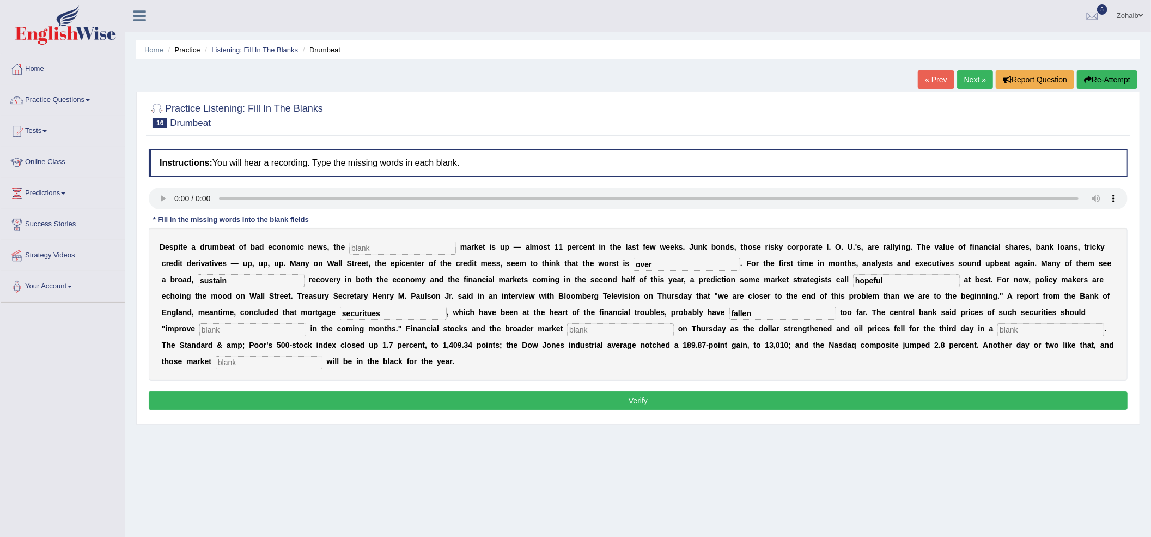
type input "fallen"
click at [239, 335] on input "text" at bounding box center [252, 329] width 107 height 13
type input "gradually"
click at [600, 328] on input "text" at bounding box center [620, 329] width 107 height 13
type input "surged"
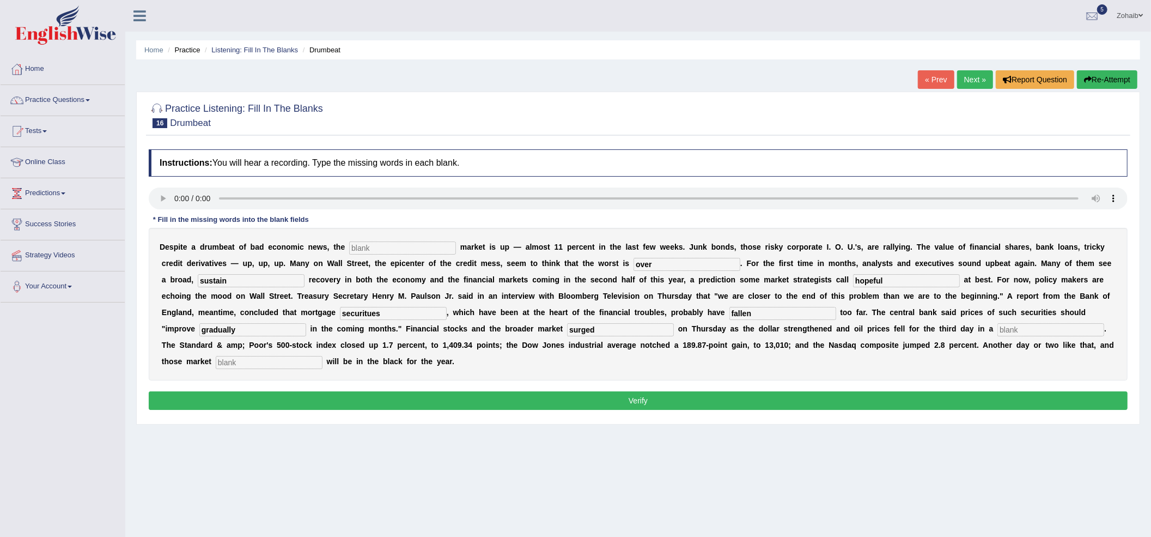
click at [1026, 328] on input "text" at bounding box center [1051, 329] width 107 height 13
type input "row"
click at [268, 367] on input "text" at bounding box center [269, 362] width 107 height 13
type input "benchmark"
click at [402, 247] on input "text" at bounding box center [402, 247] width 107 height 13
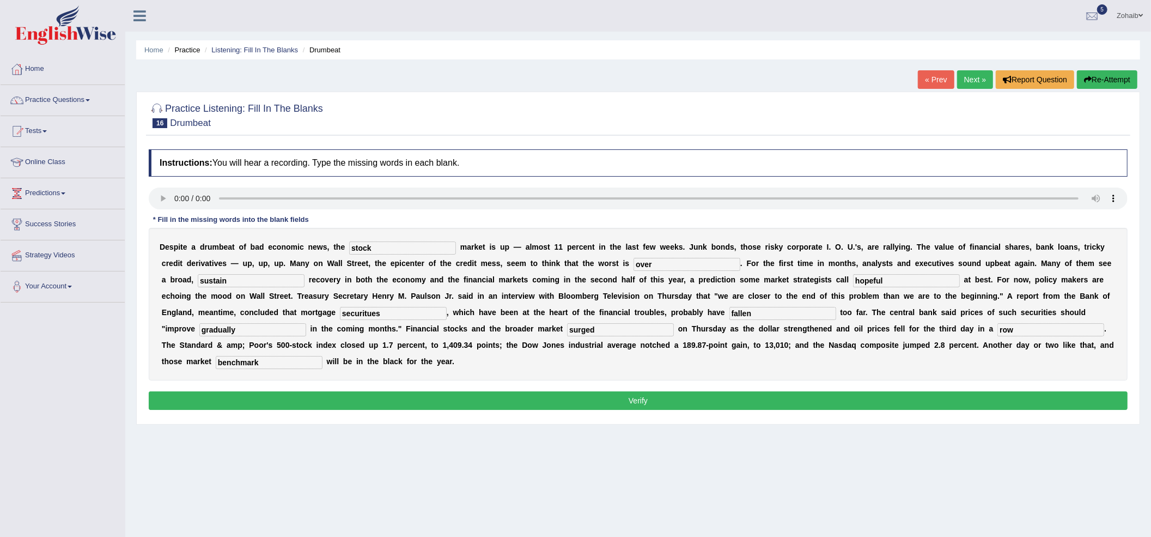
type input "stock"
click at [238, 284] on input "sustain" at bounding box center [251, 280] width 107 height 13
click at [890, 284] on input "hopeful" at bounding box center [906, 280] width 107 height 13
type input "hopefull"
drag, startPoint x: 371, startPoint y: 315, endPoint x: 427, endPoint y: 379, distance: 85.7
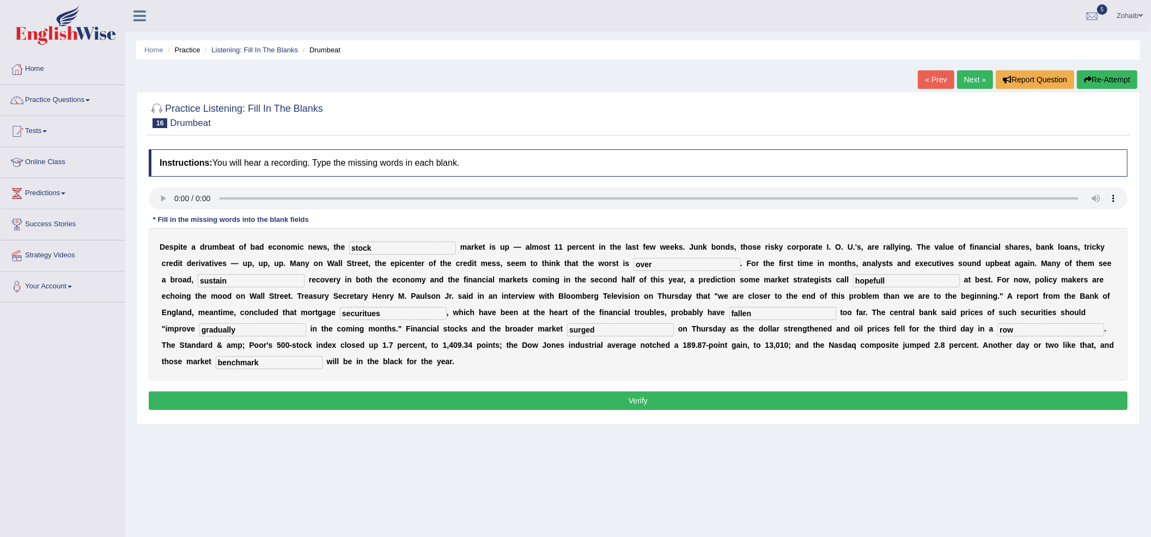
click at [375, 318] on input "securitues" at bounding box center [393, 313] width 107 height 13
type input "securities"
click at [474, 395] on button "Verify" at bounding box center [638, 400] width 979 height 19
